Goal: Transaction & Acquisition: Purchase product/service

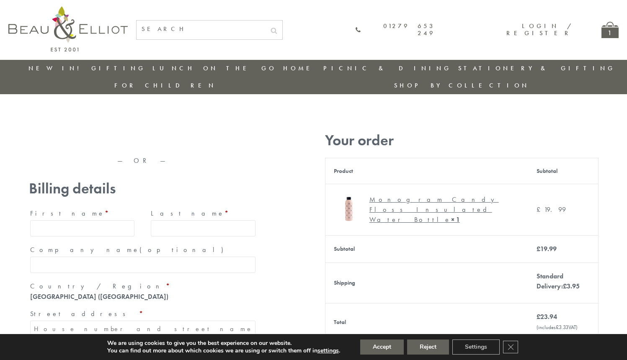
type input "maria33@yahoo.com"
type input "Maria"
type input "Williams"
type input "23, Scottsdale, Happytown"
type input "London"
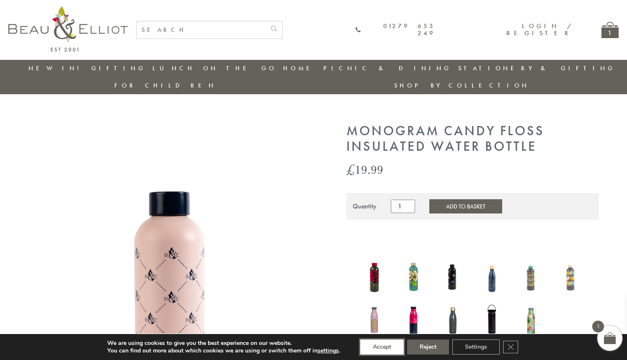
click at [382, 347] on button "Accept" at bounding box center [382, 346] width 44 height 15
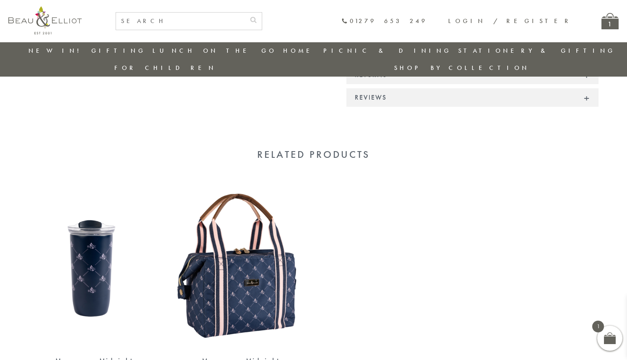
scroll to position [635, 0]
